Goal: Task Accomplishment & Management: Complete application form

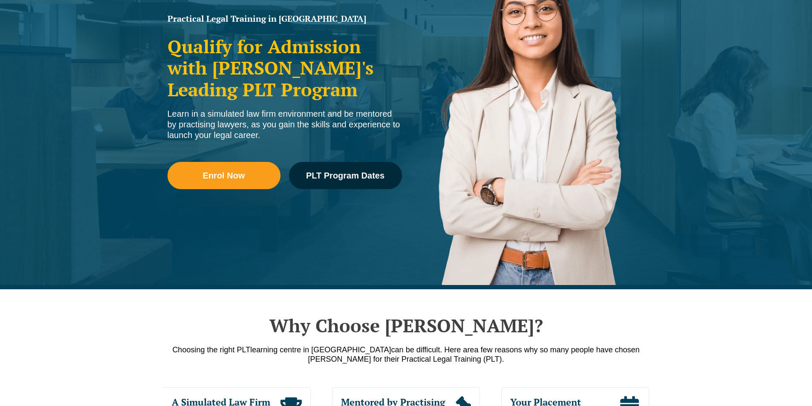
scroll to position [128, 0]
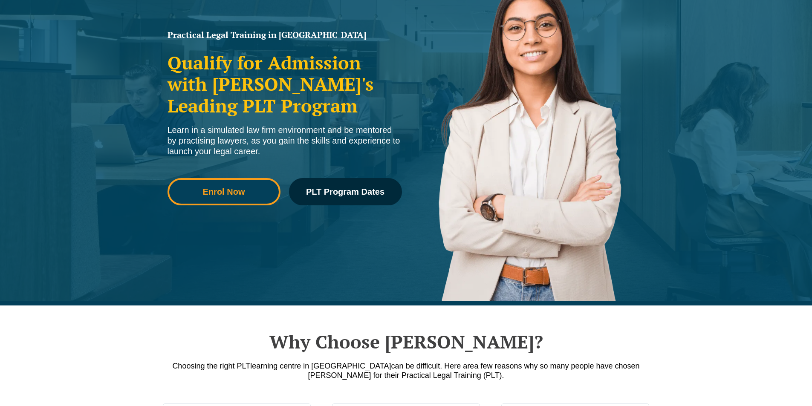
click at [229, 204] on link "Enrol Now" at bounding box center [224, 191] width 113 height 27
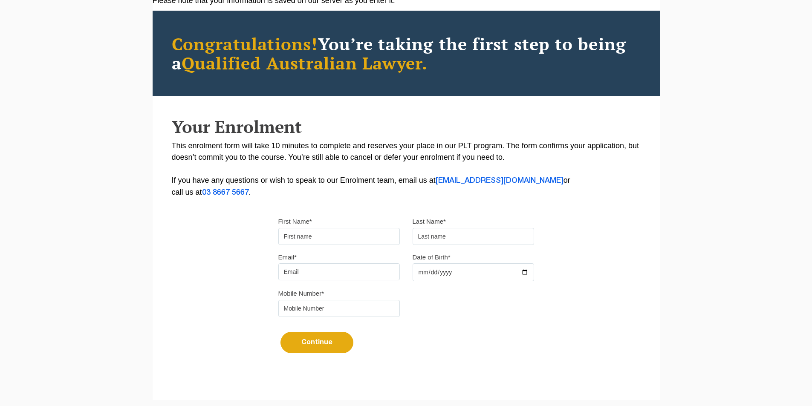
scroll to position [128, 0]
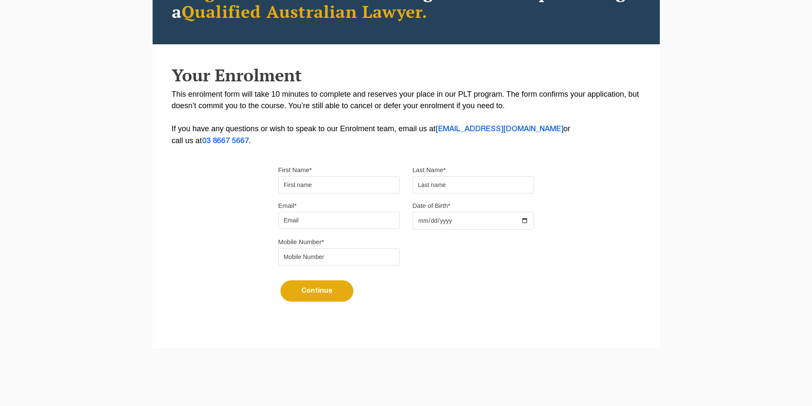
click at [302, 186] on input "First Name*" at bounding box center [339, 185] width 122 height 17
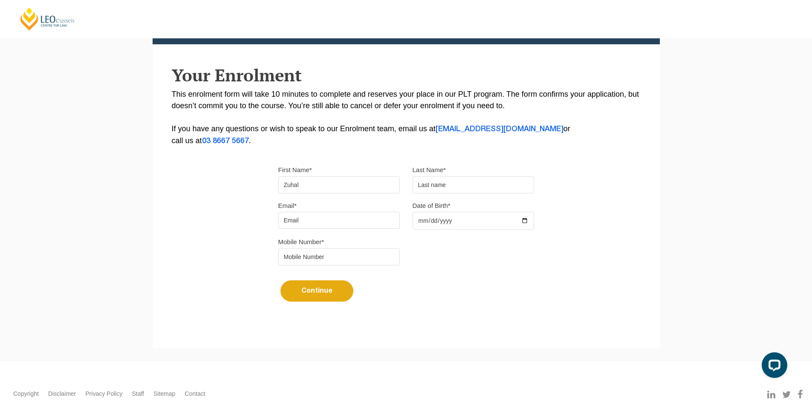
scroll to position [0, 0]
type input "Zuhal"
click at [431, 182] on input "text" at bounding box center [474, 185] width 122 height 17
type input "Masudy"
click at [377, 216] on input "Email*" at bounding box center [339, 220] width 122 height 17
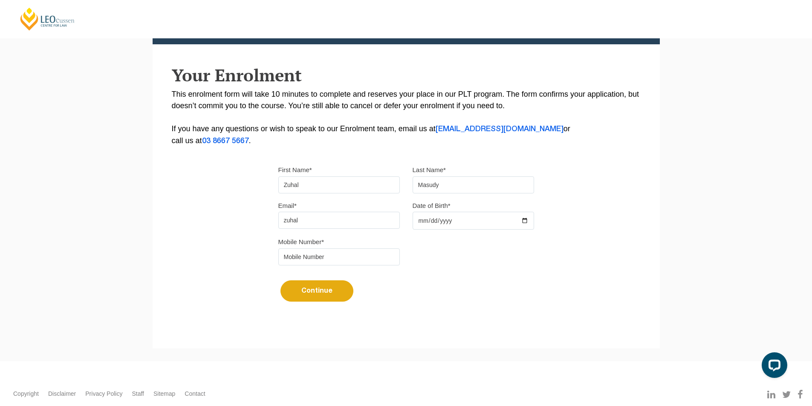
type input "zuhal.masudy@gmail.com"
type input "0426613323"
click at [445, 209] on label "Date of Birth*" at bounding box center [432, 206] width 38 height 9
click at [445, 212] on input "Date of Birth*" at bounding box center [474, 221] width 122 height 18
click at [449, 220] on input "Date of Birth*" at bounding box center [474, 221] width 122 height 18
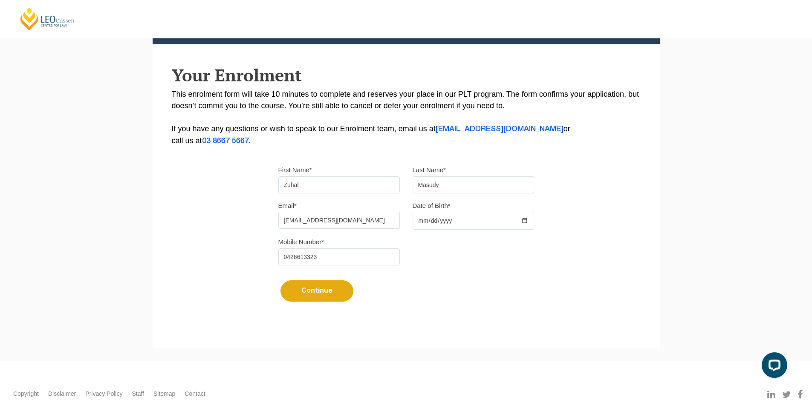
click at [422, 222] on input "Date of Birth*" at bounding box center [474, 221] width 122 height 18
type input "2002-03-21"
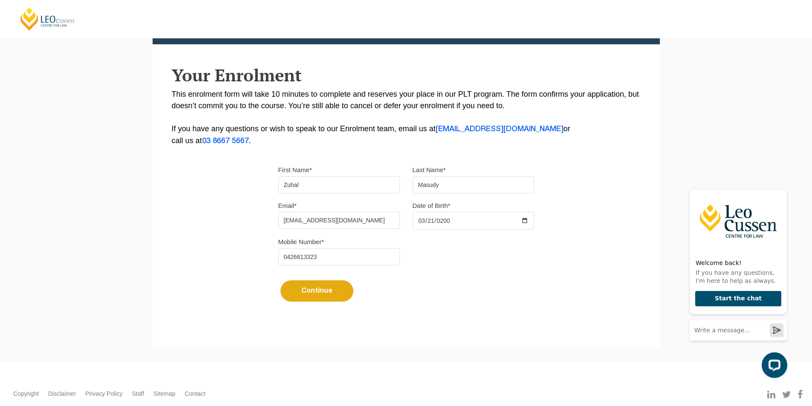
click at [323, 261] on input "0426613323" at bounding box center [339, 257] width 122 height 17
type input "0426613326"
click at [271, 294] on div "Please note that your information is saved on our server as you enter it. Congr…" at bounding box center [406, 133] width 507 height 380
click at [336, 290] on button "Continue" at bounding box center [317, 291] width 73 height 21
select select
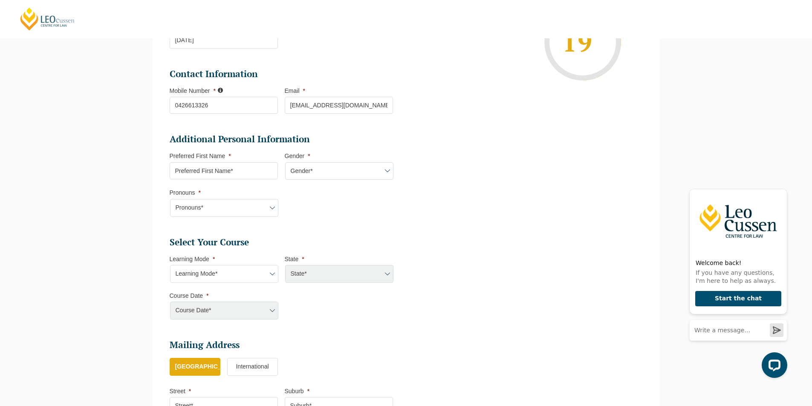
scroll to position [202, 0]
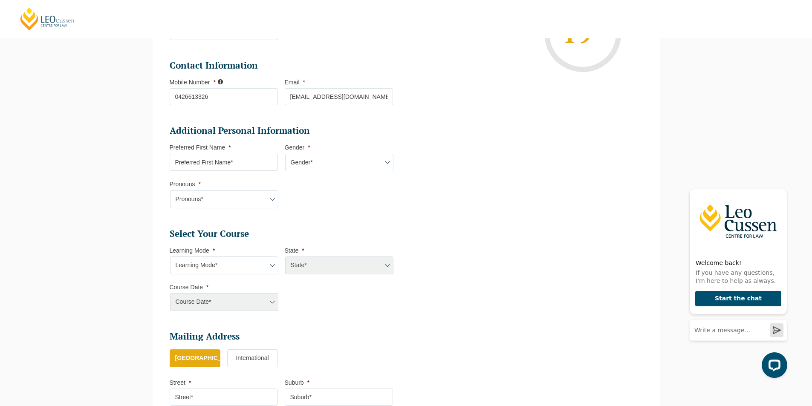
click at [228, 148] on span "*" at bounding box center [229, 147] width 4 height 7
click at [228, 154] on input "Preferred First Name *" at bounding box center [224, 162] width 108 height 17
click at [226, 166] on input "Preferred First Name *" at bounding box center [224, 162] width 108 height 17
type input "Zuhal"
select select "VIC"
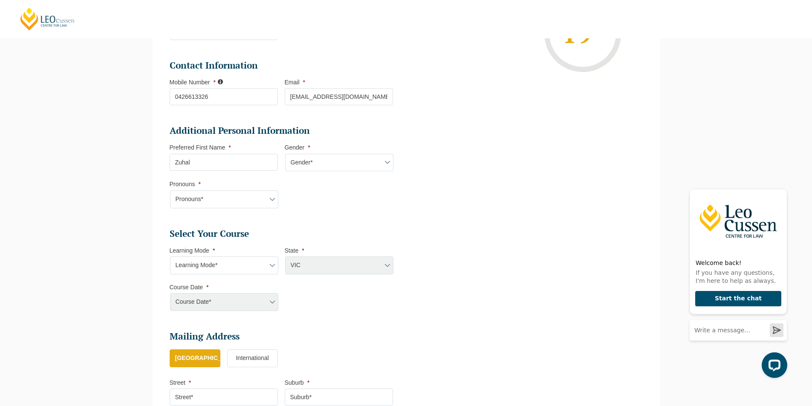
select select
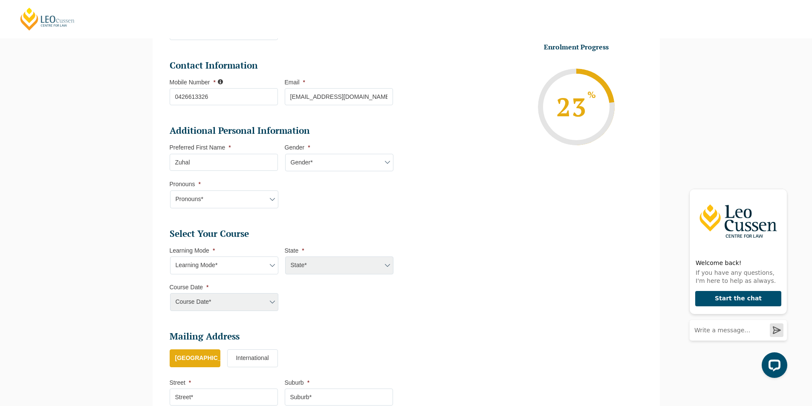
click at [307, 170] on select "Gender* Male Female Nonbinary Intersex Prefer not to disclose Other" at bounding box center [339, 163] width 108 height 18
select select "Female"
click at [285, 154] on select "Gender* Male Female Nonbinary Intersex Prefer not to disclose Other" at bounding box center [339, 163] width 108 height 18
click at [235, 203] on select "Pronouns* She/Her/Hers He/Him/His They/Them/Theirs Other Prefer not to disclose" at bounding box center [224, 200] width 108 height 18
select select "She/Her/Hers"
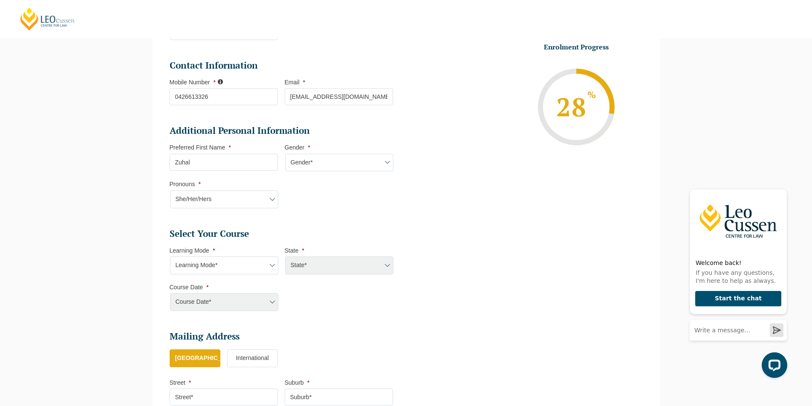
click at [170, 191] on select "Pronouns* She/Her/Hers He/Him/His They/Them/Theirs Other Prefer not to disclose" at bounding box center [224, 200] width 108 height 18
click at [227, 264] on select "Learning Mode* Online Full Time Learning Online Part Time Learning Blended Full…" at bounding box center [224, 266] width 108 height 18
select select "Online Part Time Learning"
click at [170, 257] on select "Learning Mode* Online Full Time Learning Online Part Time Learning Blended Full…" at bounding box center [224, 266] width 108 height 18
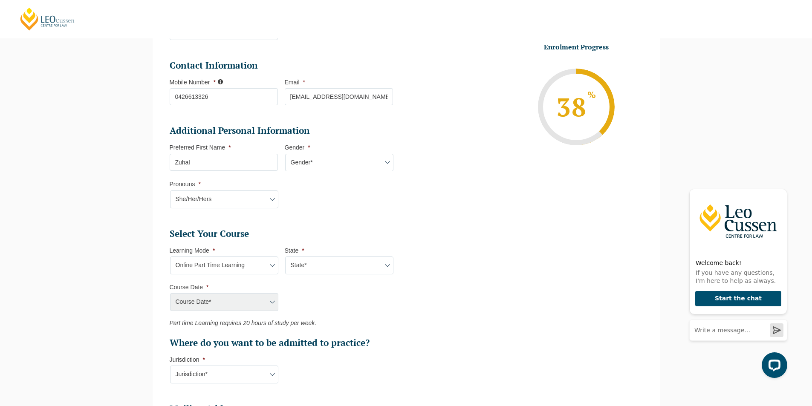
click at [249, 306] on div "Course Date*" at bounding box center [224, 302] width 108 height 18
click at [278, 296] on li "Course Date * Course Date*" at bounding box center [227, 298] width 115 height 28
click at [275, 303] on div "Course Date*" at bounding box center [224, 302] width 108 height 18
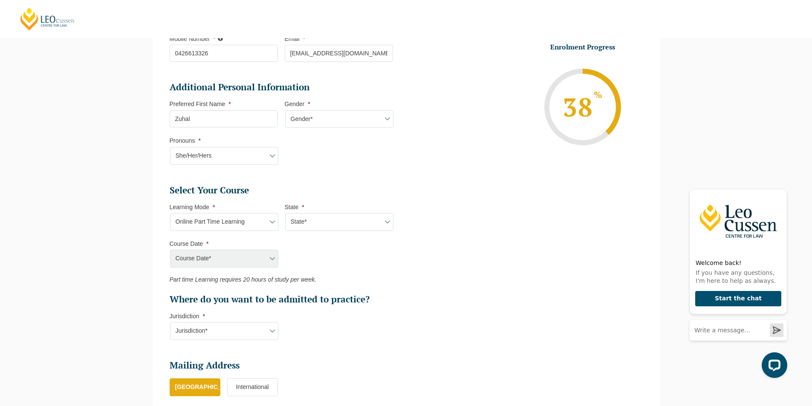
scroll to position [287, 0]
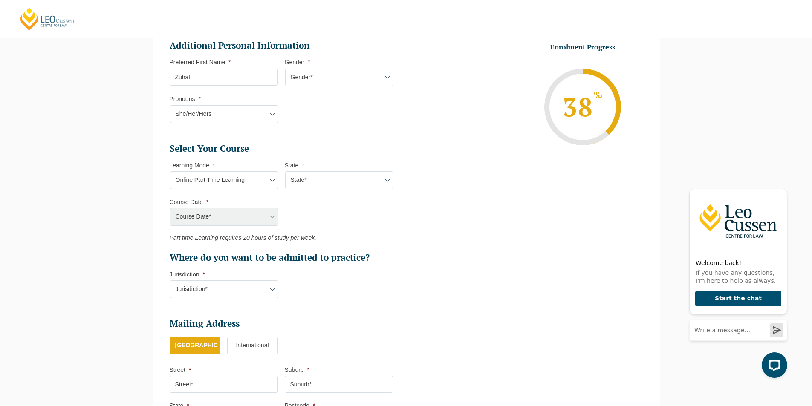
click at [258, 215] on div "Course Date*" at bounding box center [224, 217] width 108 height 18
click at [288, 180] on select "State* National (ACT/NSW, VIC, QLD, SA, WA)" at bounding box center [339, 180] width 108 height 18
select select "National (ACT/NSW, VIC, QLD, SA, WA)"
click at [285, 171] on select "State* National (ACT/NSW, VIC, QLD, SA, WA)" at bounding box center [339, 180] width 108 height 18
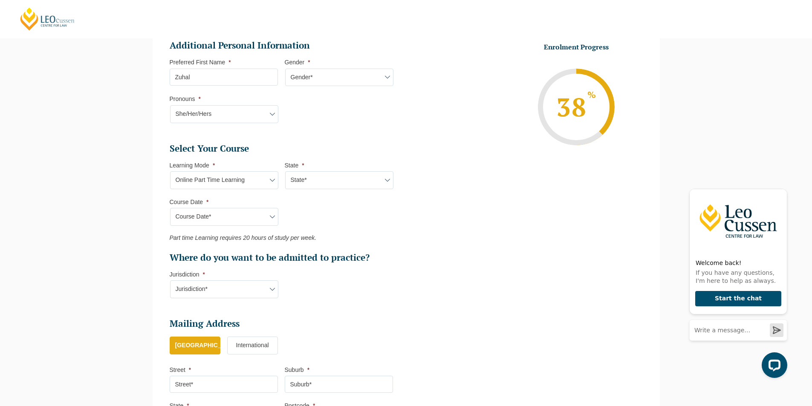
click at [270, 221] on select "Course Date* September 2025 (08-Sep-2025 to 17-Apr-2026) January 2026 (27-Jan-2…" at bounding box center [224, 217] width 108 height 18
select select "September 2025 (08-Sep-2025 to 17-Apr-2026)"
click at [170, 208] on select "Course Date* September 2025 (08-Sep-2025 to 17-Apr-2026) January 2026 (27-Jan-2…" at bounding box center [224, 217] width 108 height 18
type input "Intake 09 September 2025 PT"
type input "Practical Legal Training (NAT)"
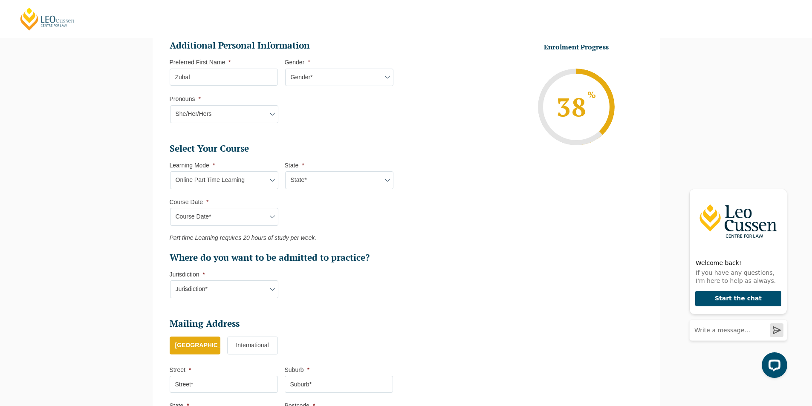
select select "NAT PLT (SEP) 2025 Part Time Online"
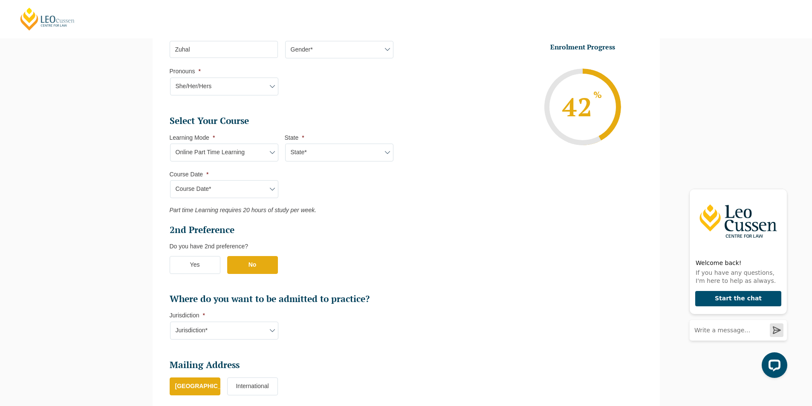
scroll to position [330, 0]
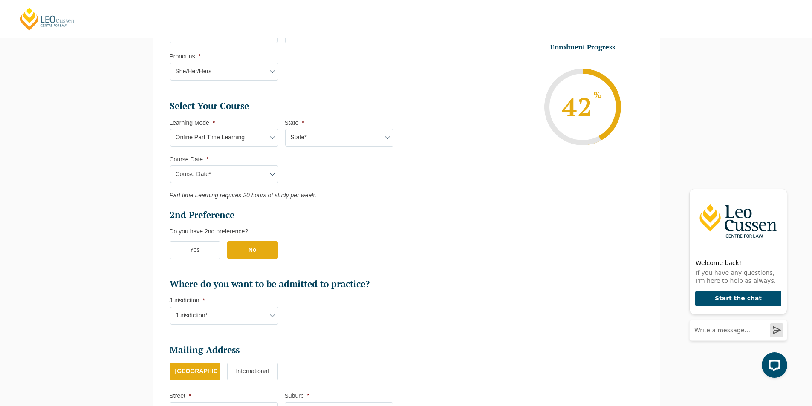
click at [237, 308] on select "Jurisdiction* VIC ACT/NSW SA WA QLD" at bounding box center [224, 316] width 108 height 18
select select "VIC"
click at [170, 307] on select "Jurisdiction* VIC ACT/NSW SA WA QLD" at bounding box center [224, 316] width 108 height 18
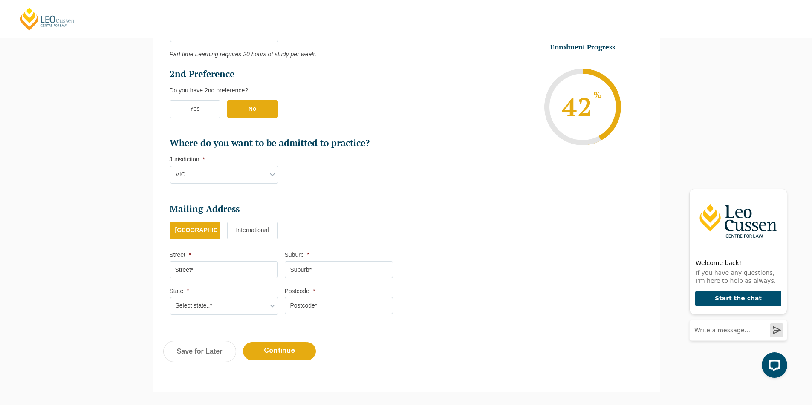
scroll to position [554, 0]
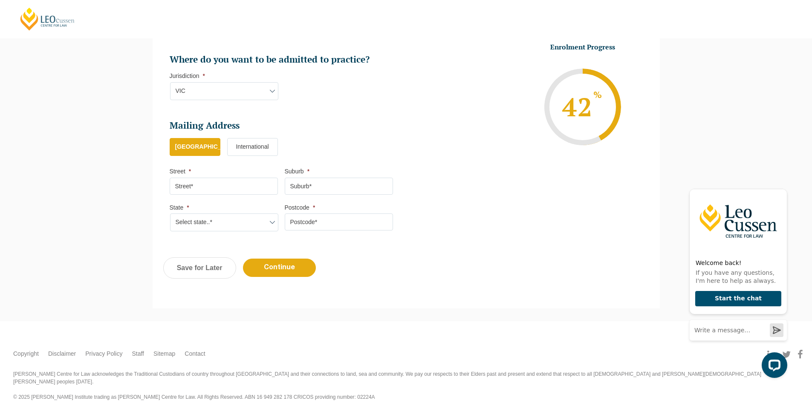
click at [234, 191] on input "Street *" at bounding box center [224, 186] width 108 height 17
type input "6 Liam Cct"
type input "Beaconsfield"
type input "3807"
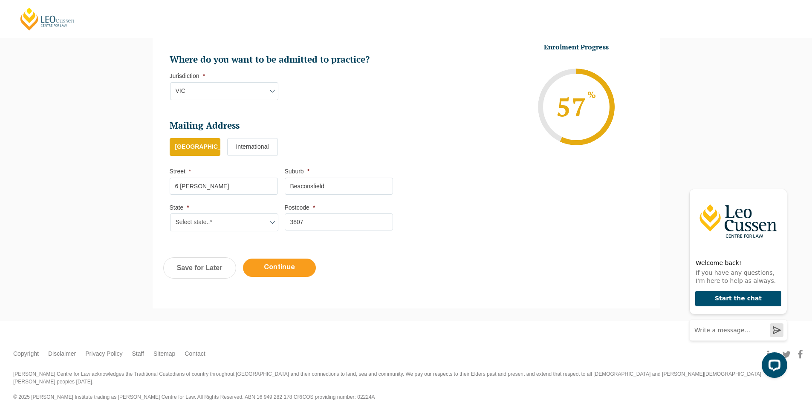
click at [264, 265] on input "Continue" at bounding box center [279, 268] width 73 height 18
select select "Online Part Time Learning"
select select "National (ACT/NSW, VIC, QLD, SA, WA)"
select select
select select "September 2025 (08-Sep-2025 to 17-Apr-2026)"
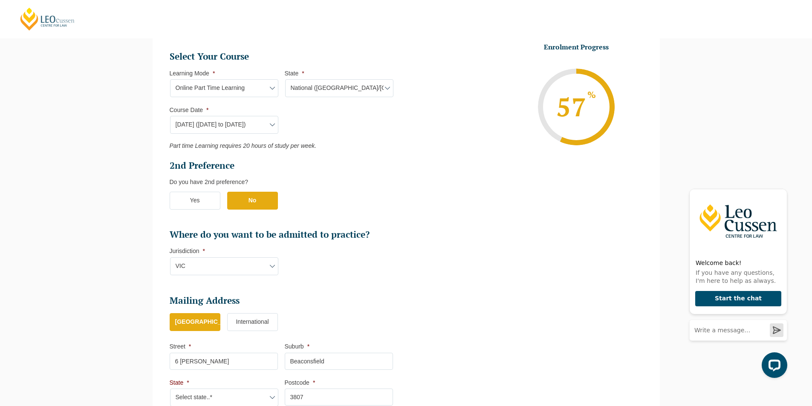
scroll to position [504, 0]
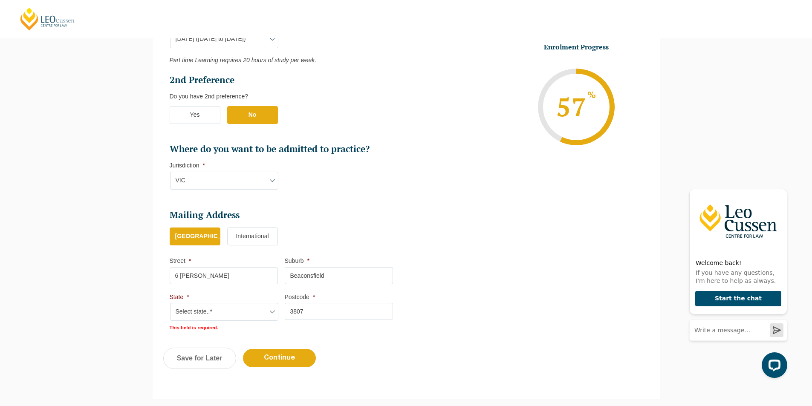
click at [230, 313] on select "Select state..* VIC WA QLD SA NSW NT ACT TAS" at bounding box center [224, 312] width 108 height 18
select select "VIC"
click at [170, 303] on select "Select state..* VIC WA QLD SA NSW NT ACT TAS" at bounding box center [224, 312] width 108 height 18
click at [278, 359] on input "Continue" at bounding box center [279, 357] width 73 height 18
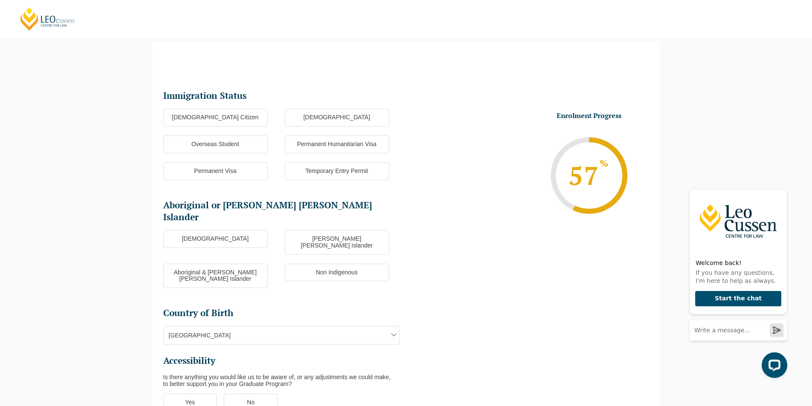
scroll to position [74, 0]
click at [223, 114] on label "Australian Citizen" at bounding box center [215, 119] width 104 height 18
click at [0, 0] on input "Australian Citizen" at bounding box center [0, 0] width 0 height 0
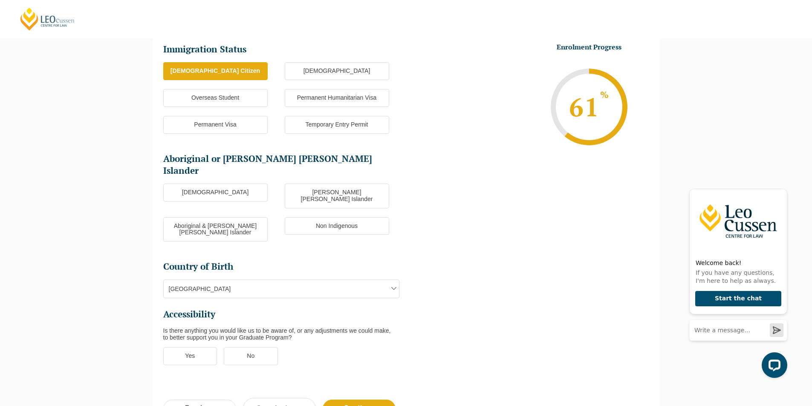
scroll to position [159, 0]
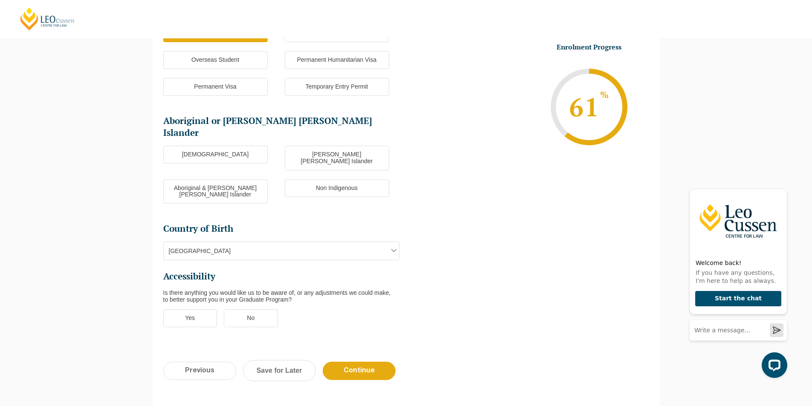
click at [327, 180] on label "Non Indigenous" at bounding box center [337, 189] width 104 height 18
click at [0, 0] on input "Non Indigenous" at bounding box center [0, 0] width 0 height 0
click at [275, 242] on span "Australia" at bounding box center [281, 251] width 235 height 18
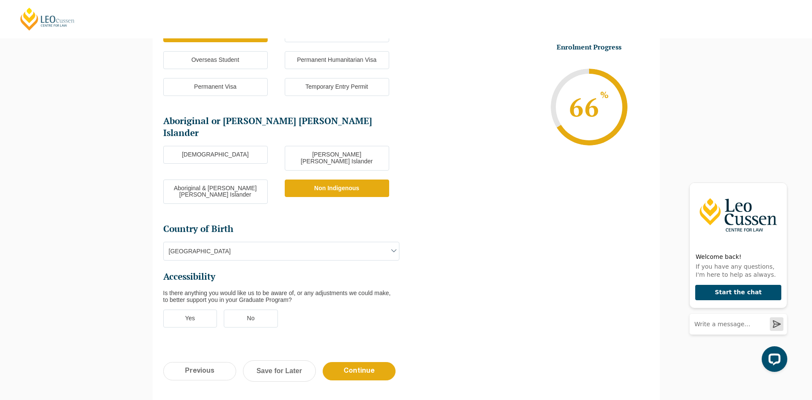
click at [466, 225] on ul "Immigration Status Immigration Status * Australian Citizen New Zealand Citizen …" at bounding box center [406, 171] width 486 height 335
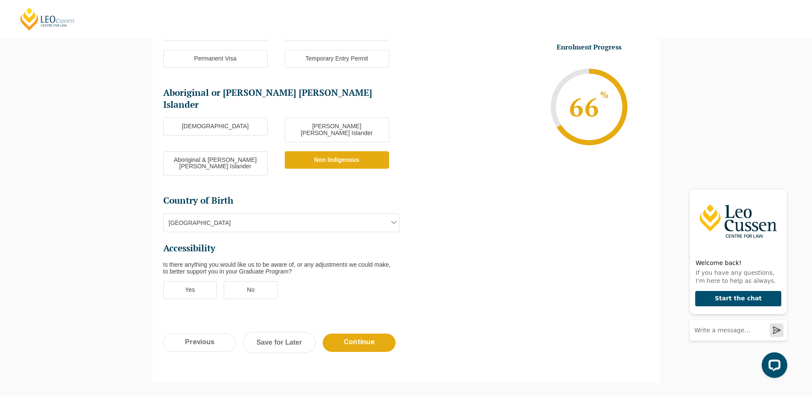
scroll to position [236, 0]
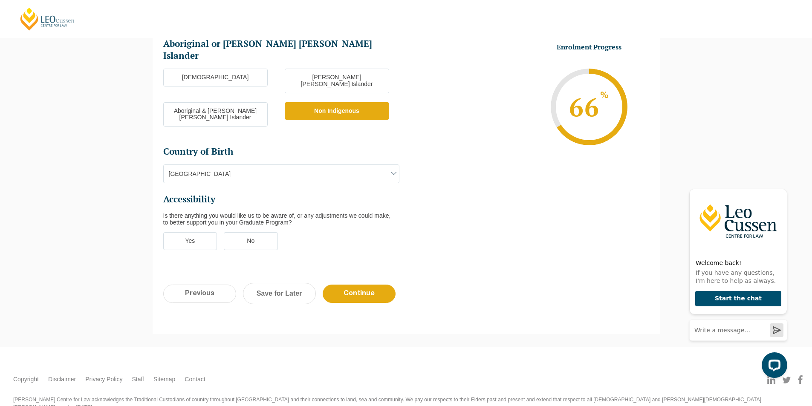
click at [258, 232] on label "No" at bounding box center [251, 241] width 54 height 18
click at [0, 0] on input "No" at bounding box center [0, 0] width 0 height 0
click at [376, 285] on input "Continue" at bounding box center [359, 294] width 73 height 18
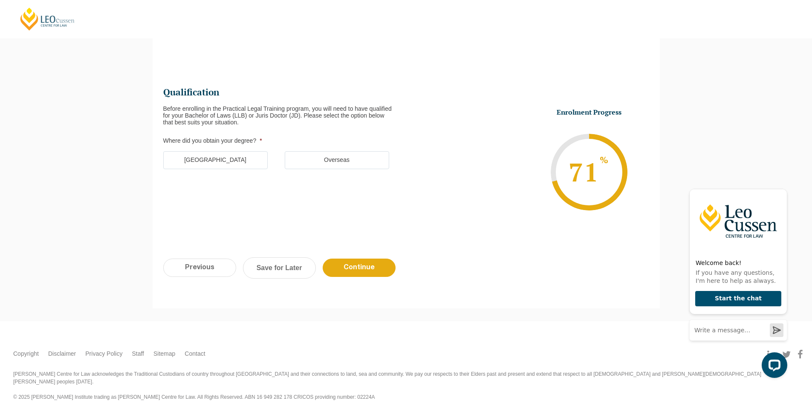
scroll to position [74, 0]
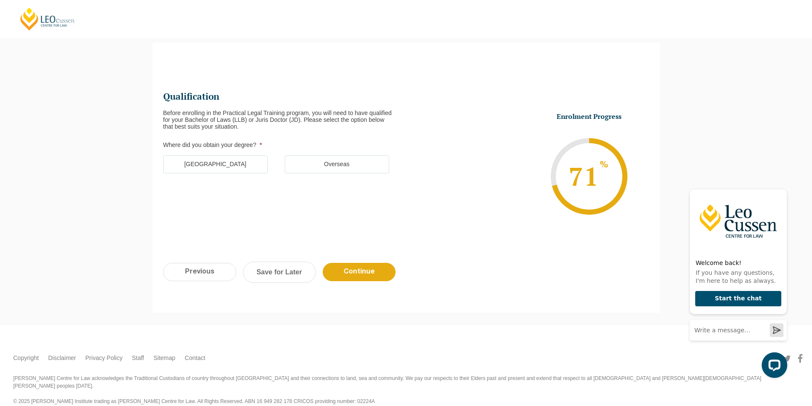
click at [226, 170] on label "Australia" at bounding box center [215, 165] width 104 height 18
click at [0, 0] on input "Australia" at bounding box center [0, 0] width 0 height 0
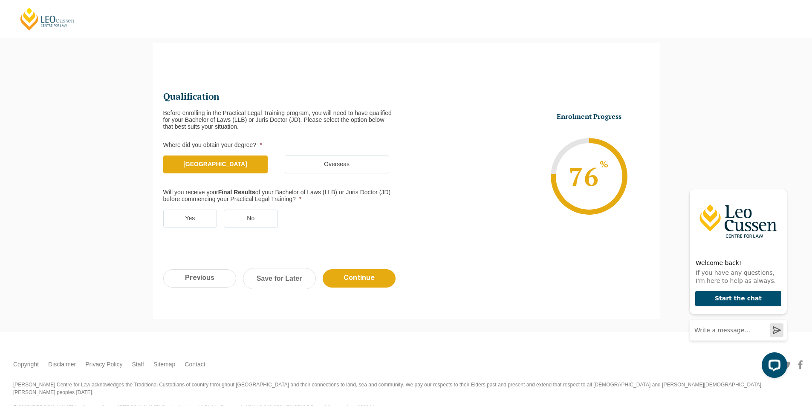
click at [204, 218] on label "Yes" at bounding box center [190, 219] width 54 height 18
click at [0, 0] on input "Yes" at bounding box center [0, 0] width 0 height 0
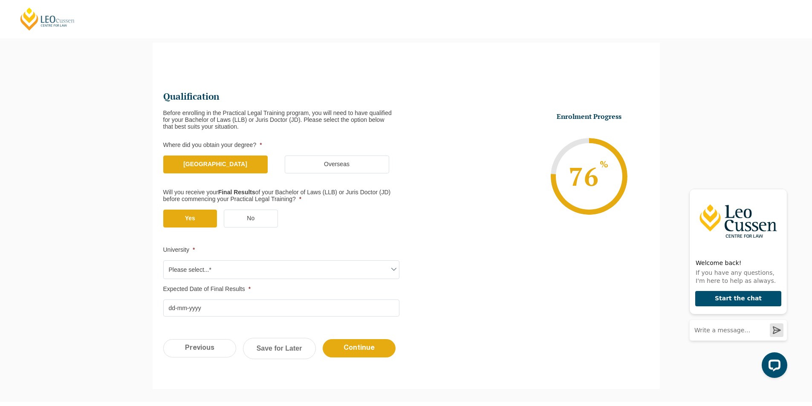
click at [253, 277] on span "Please select...*" at bounding box center [281, 270] width 235 height 18
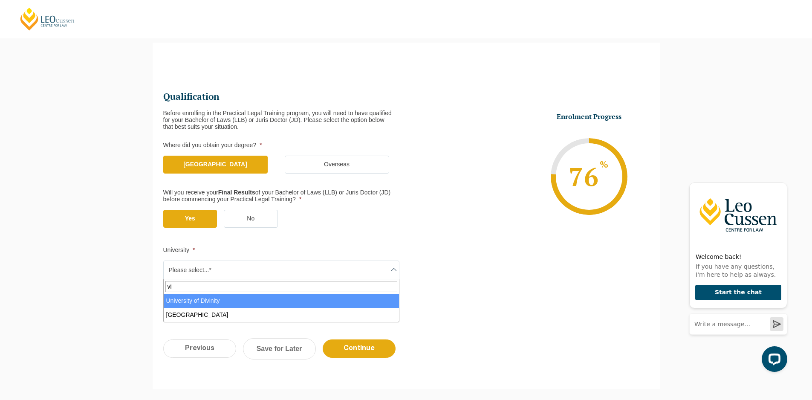
type input "v"
type input "deakin"
select select "Deakin University"
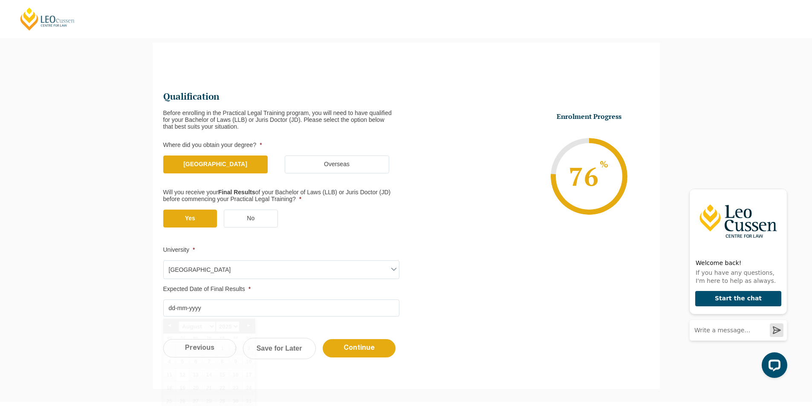
click at [274, 313] on input "Expected Date of Final Results *" at bounding box center [281, 308] width 236 height 17
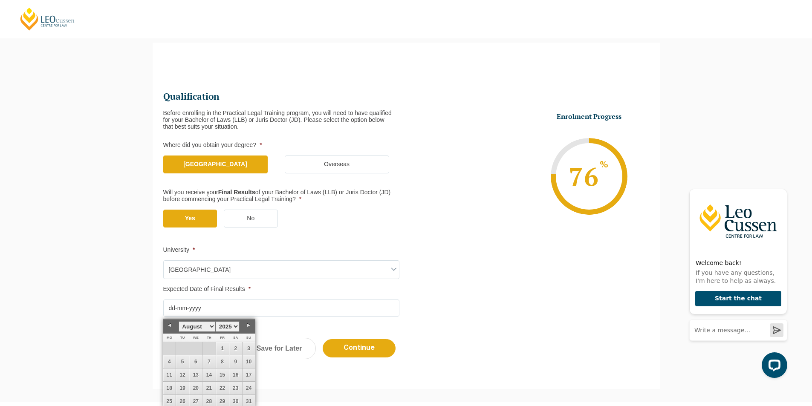
click at [171, 324] on link "Previous" at bounding box center [169, 325] width 13 height 13
click at [229, 326] on select "1925 1926 1927 1928 1929 1930 1931 1932 1933 1934 1935 1936 1937 1938 1939 1940…" at bounding box center [228, 327] width 24 height 11
click at [252, 322] on link "Next" at bounding box center [249, 325] width 13 height 13
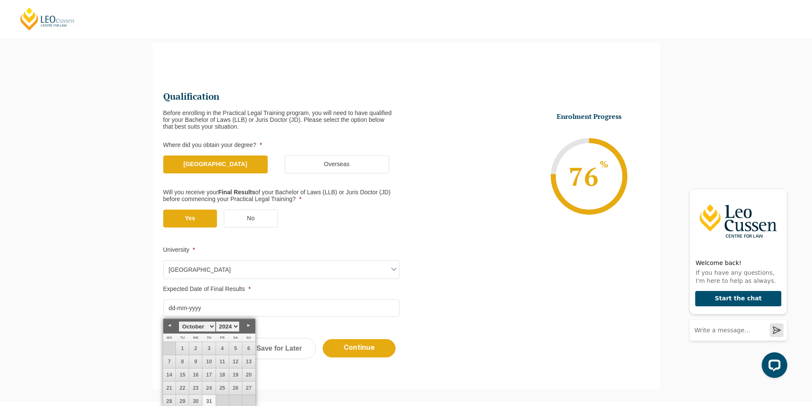
click at [208, 399] on link "31" at bounding box center [209, 401] width 13 height 13
type input "31-10-2024"
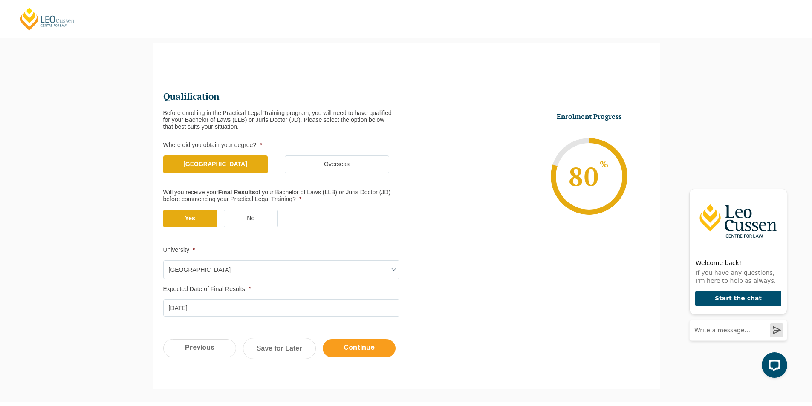
click at [351, 347] on input "Continue" at bounding box center [359, 348] width 73 height 18
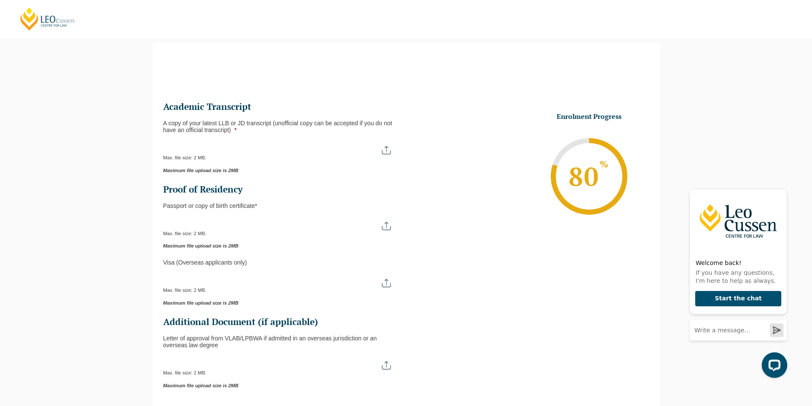
scroll to position [0, 0]
click at [239, 151] on input "A copy of your latest LLB or JD transcript (unofficial copy can be accepted if …" at bounding box center [281, 147] width 236 height 14
type input "C:\fakepath\Zuhal MASUDY.pdf"
click at [274, 225] on input "Passport or Copy of Birth Certificate *" at bounding box center [281, 223] width 236 height 14
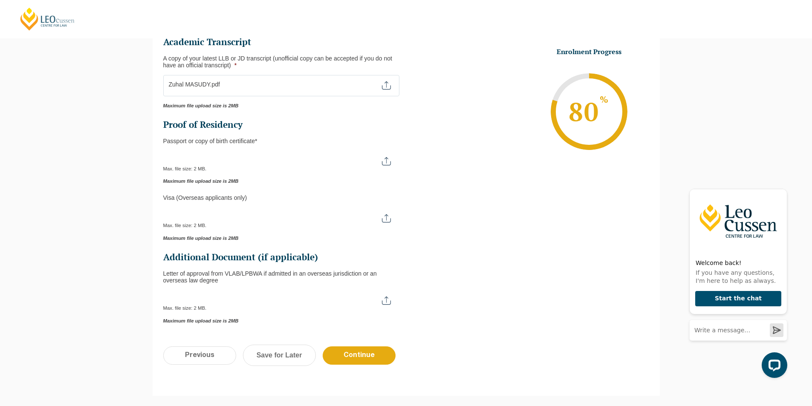
scroll to position [159, 0]
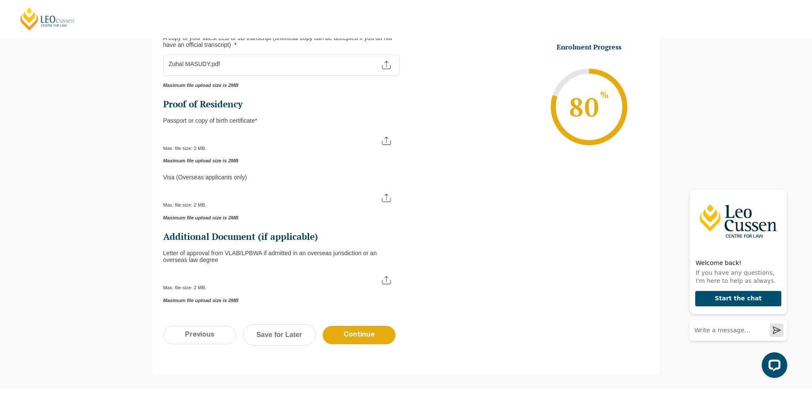
click at [253, 137] on input "Passport or Copy of Birth Certificate *" at bounding box center [281, 137] width 236 height 14
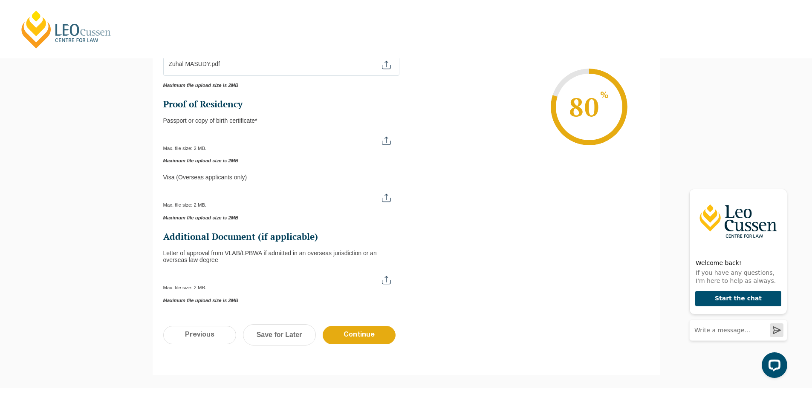
type input "C:\fakepath\passport zuhal masudy.jpg"
click at [446, 147] on li "Enrolment Progress 80 % Form Progress Download Course Guide enrolment@leocussen…" at bounding box center [527, 107] width 243 height 128
click at [299, 139] on input "Passport or Copy of Birth Certificate *" at bounding box center [281, 137] width 236 height 14
click at [362, 334] on input "Continue" at bounding box center [359, 335] width 73 height 18
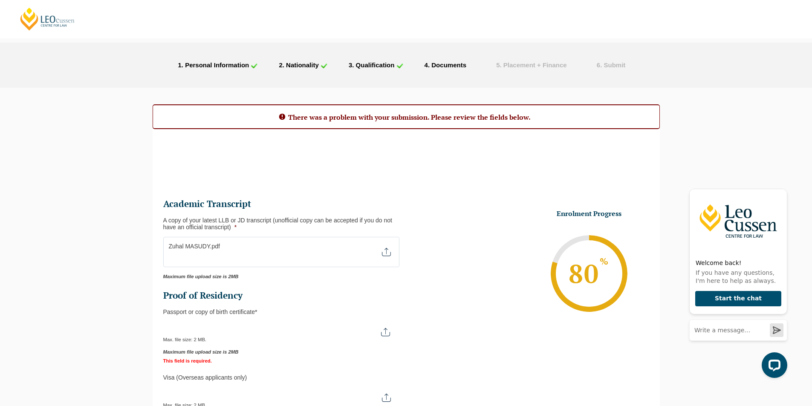
scroll to position [78, 0]
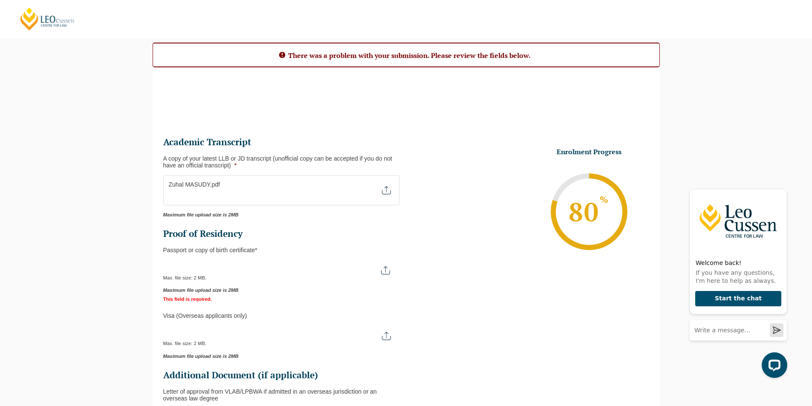
click at [254, 272] on input "Passport or Copy of Birth Certificate *" at bounding box center [280, 267] width 235 height 14
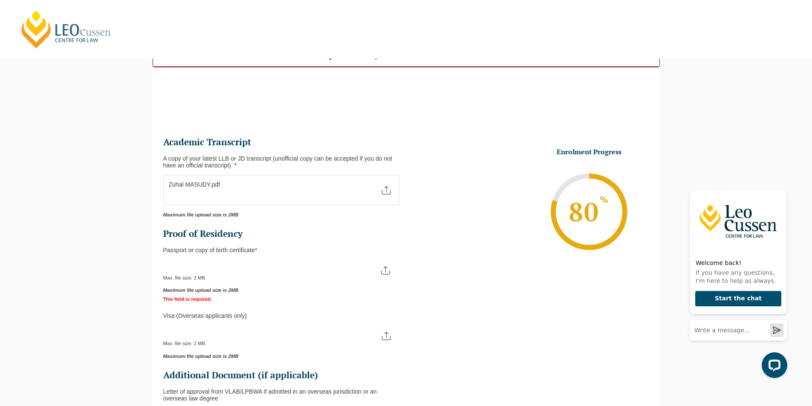
click at [290, 275] on div "Max. file size: 2 MB." at bounding box center [280, 270] width 235 height 21
click at [385, 268] on input "Passport or Copy of Birth Certificate *" at bounding box center [280, 267] width 235 height 14
type input "C:\fakepath\MS STEPHANIE WARD-GAS.pdf"
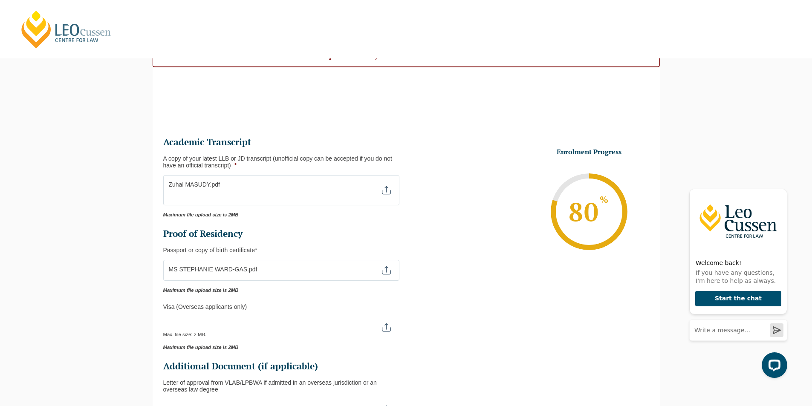
drag, startPoint x: 317, startPoint y: 268, endPoint x: 241, endPoint y: 275, distance: 77.1
click at [241, 275] on div "Max. file size: 2 MB." at bounding box center [281, 270] width 236 height 21
click at [251, 265] on input "Passport or Copy of Birth Certificate *" at bounding box center [281, 267] width 236 height 14
click at [193, 270] on input "Passport or Copy of Birth Certificate *" at bounding box center [281, 267] width 236 height 14
click at [276, 275] on div "Max. file size: 2 MB." at bounding box center [281, 270] width 236 height 21
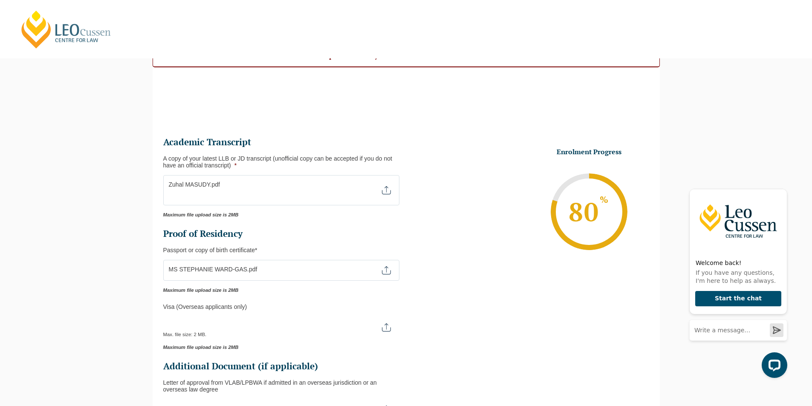
click at [290, 270] on input "Passport or Copy of Birth Certificate *" at bounding box center [281, 267] width 236 height 14
type input "C:\fakepath\Passport pic.jpg"
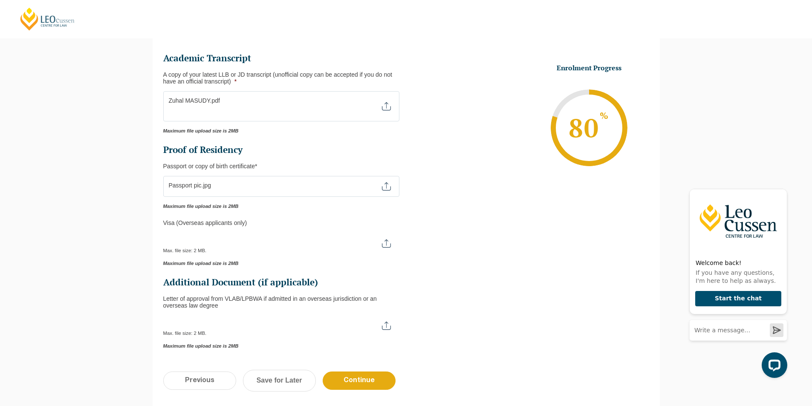
scroll to position [275, 0]
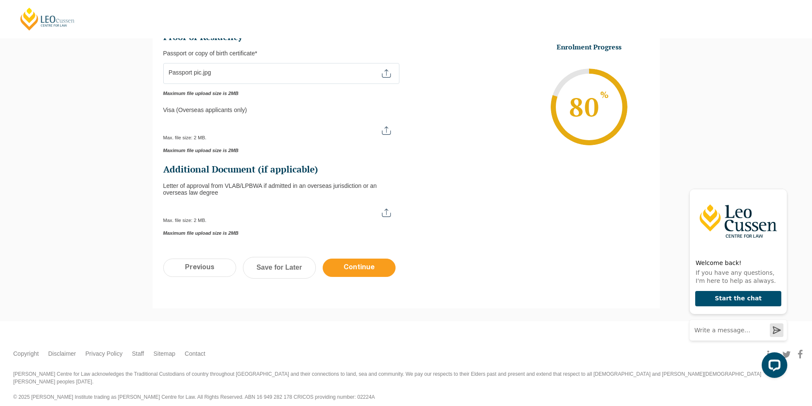
click at [374, 269] on input "Continue" at bounding box center [359, 268] width 73 height 18
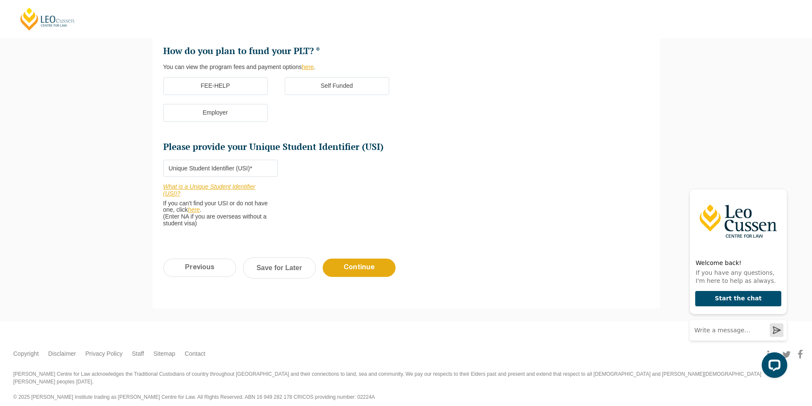
scroll to position [74, 0]
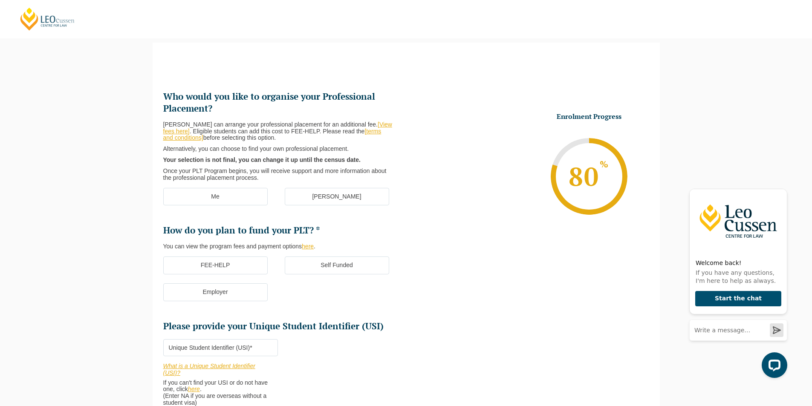
click at [231, 198] on label "Me" at bounding box center [215, 197] width 104 height 18
click at [0, 0] on input "Me" at bounding box center [0, 0] width 0 height 0
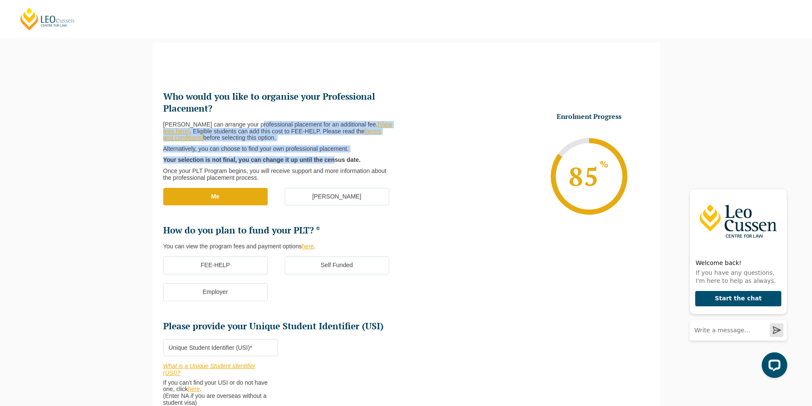
drag, startPoint x: 253, startPoint y: 117, endPoint x: 330, endPoint y: 159, distance: 88.0
click at [330, 159] on li "Who would you like to organise your Professional Placement? Leo Cussen can arra…" at bounding box center [284, 136] width 243 height 91
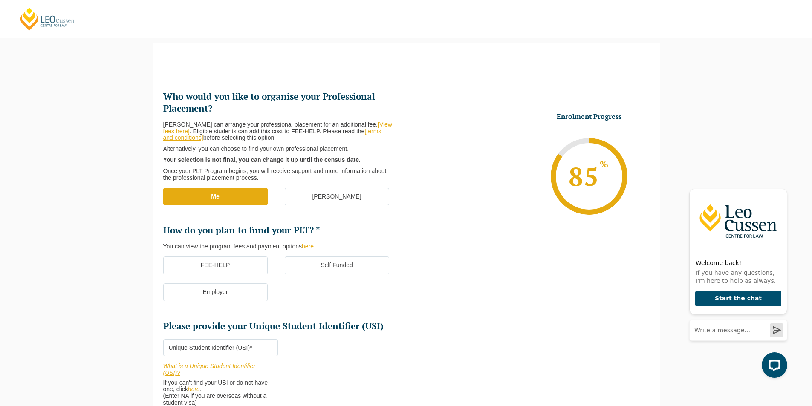
click at [315, 167] on div "Leo Cussen can arrange your professional placement for an additional fee. [View…" at bounding box center [281, 152] width 236 height 60
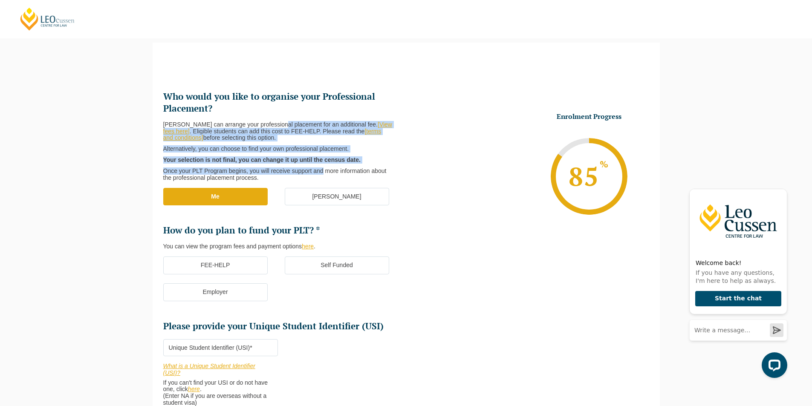
drag, startPoint x: 315, startPoint y: 167, endPoint x: 292, endPoint y: 116, distance: 55.7
click at [292, 116] on li "Who would you like to organise your Professional Placement? Leo Cussen can arra…" at bounding box center [284, 136] width 243 height 91
click at [291, 116] on li "Who would you like to organise your Professional Placement? Leo Cussen can arra…" at bounding box center [284, 136] width 243 height 91
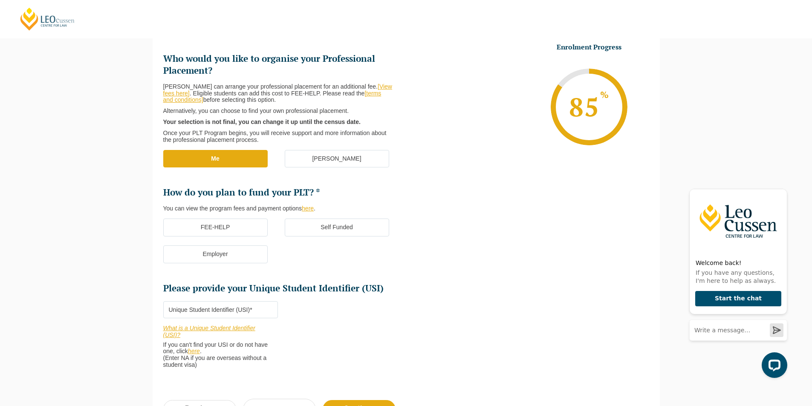
scroll to position [159, 0]
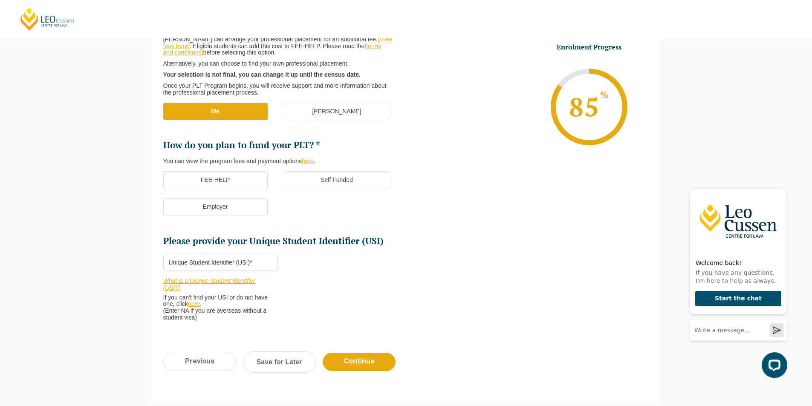
click at [248, 181] on label "FEE-HELP" at bounding box center [215, 180] width 104 height 18
click at [0, 0] on input "FEE-HELP" at bounding box center [0, 0] width 0 height 0
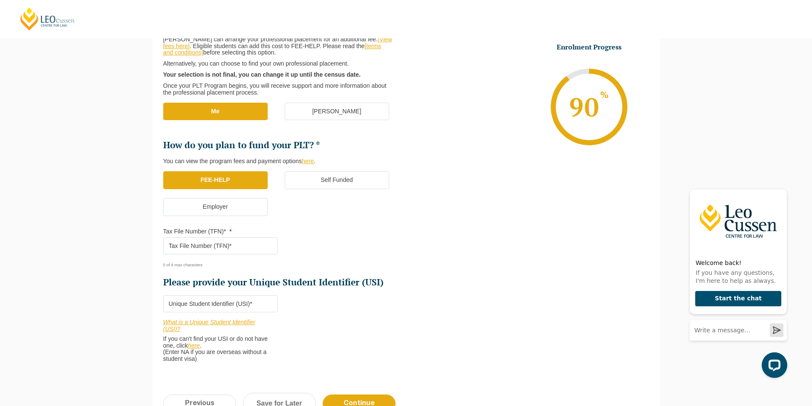
click at [239, 251] on input "Tax File Number (TFN)* *" at bounding box center [220, 246] width 115 height 17
type input "648744465"
click at [223, 304] on input "Please provide your Unique Student Identifier (USI) *" at bounding box center [220, 304] width 115 height 17
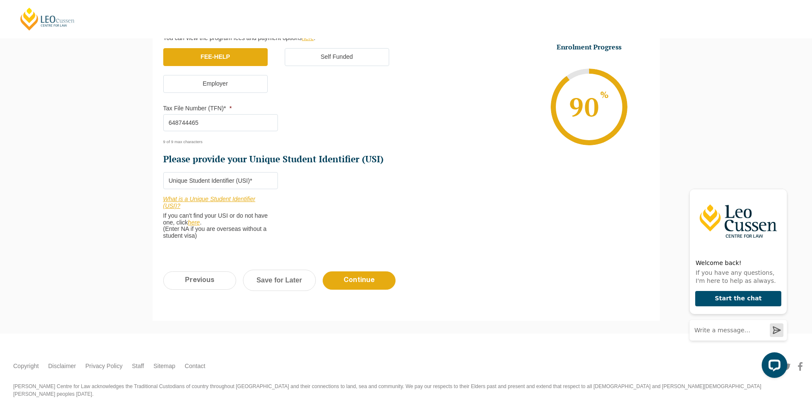
scroll to position [287, 0]
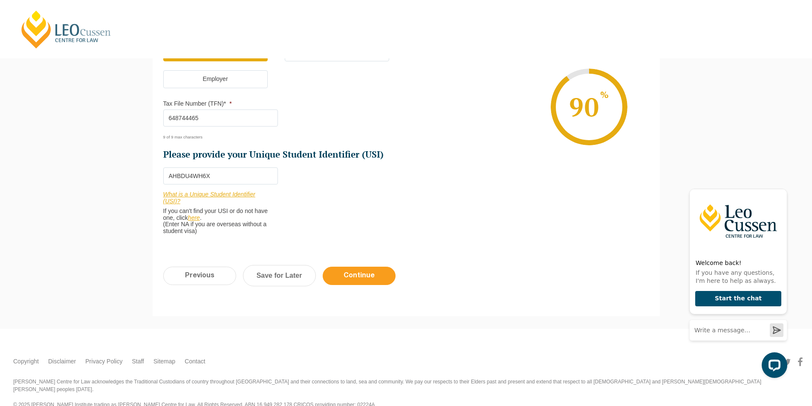
type input "AHBDU4WH6X"
click at [379, 274] on input "Continue" at bounding box center [359, 276] width 73 height 18
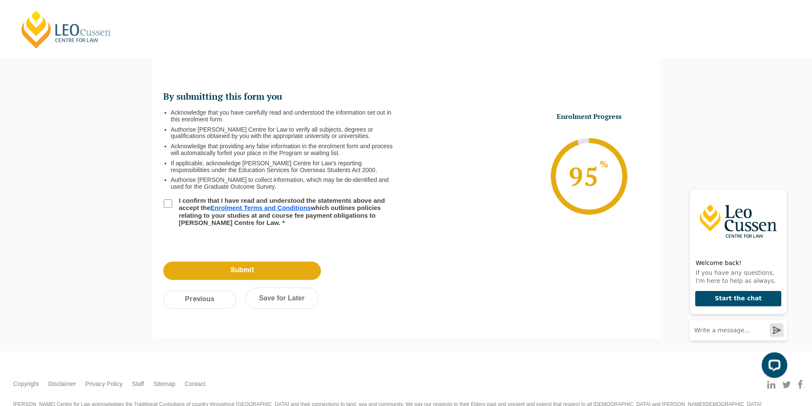
scroll to position [0, 0]
click at [176, 200] on label "I confirm that I have read and understood the statements above and accept the E…" at bounding box center [283, 211] width 219 height 29
click at [172, 200] on input "I confirm that I have read and understood the statements above and accept the E…" at bounding box center [168, 204] width 9 height 9
checkbox input "true"
click at [273, 269] on input "Submit" at bounding box center [242, 271] width 158 height 18
